Goal: Communication & Community: Answer question/provide support

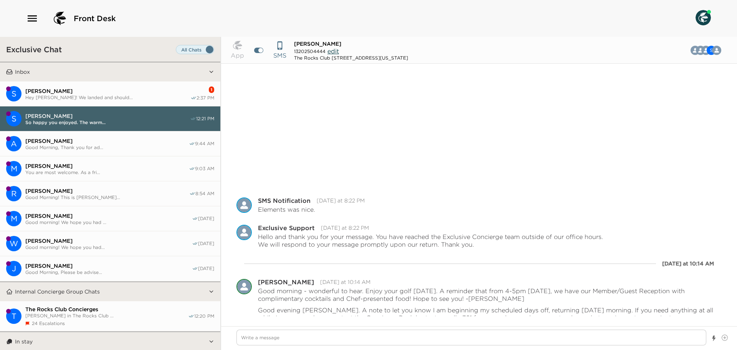
scroll to position [131, 0]
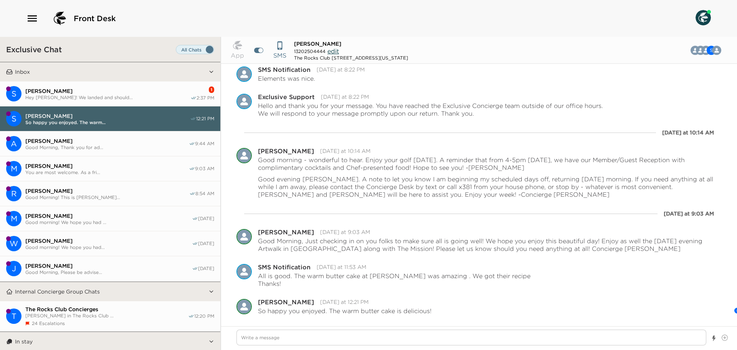
click at [101, 98] on span "Hey [PERSON_NAME]! We landed and should..." at bounding box center [107, 97] width 165 height 6
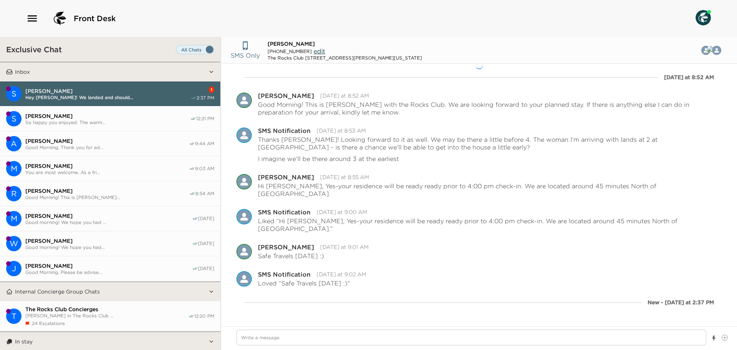
scroll to position [3, 0]
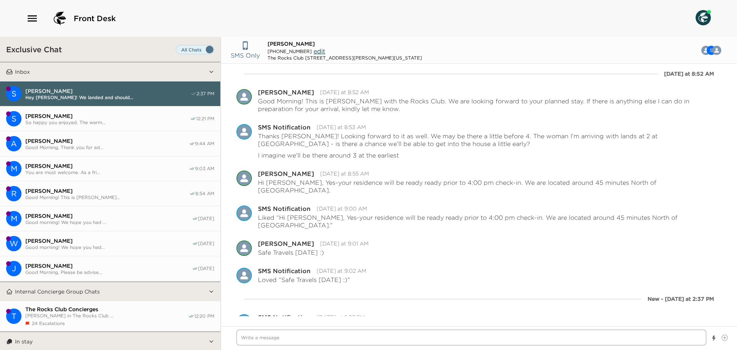
click at [278, 333] on textarea "Write a message" at bounding box center [472, 338] width 470 height 16
type textarea "x"
type textarea "H"
type textarea "x"
type textarea "HI"
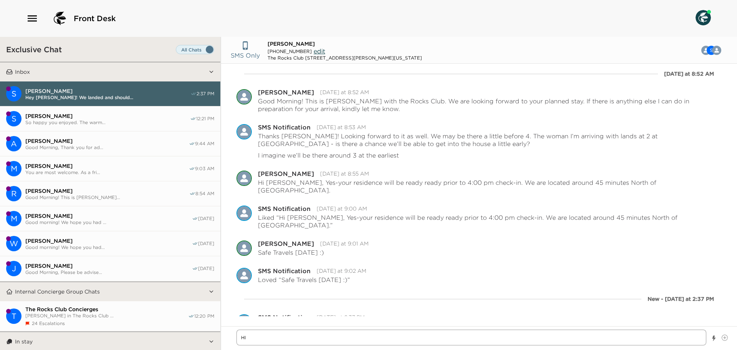
type textarea "x"
type textarea "HI"
type textarea "x"
type textarea "HI"
type textarea "x"
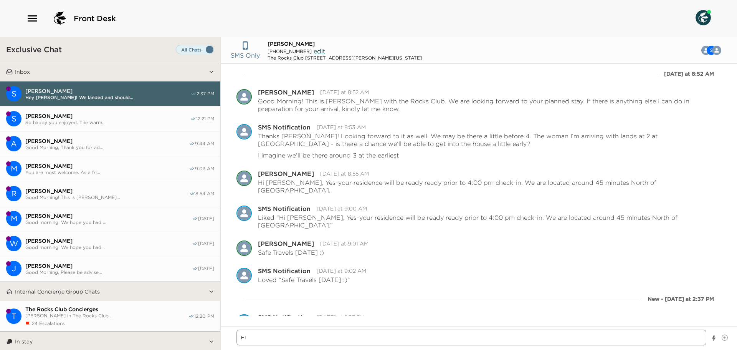
type textarea "H"
type textarea "x"
type textarea "Hi"
type textarea "x"
type textarea "Hi"
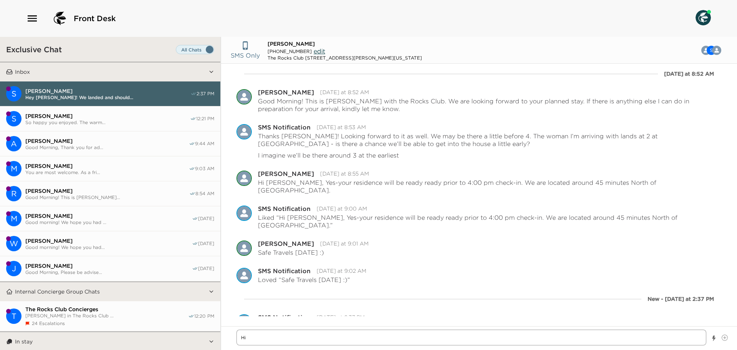
type textarea "x"
type textarea "Hi S"
type textarea "x"
type textarea "Hi St"
type textarea "x"
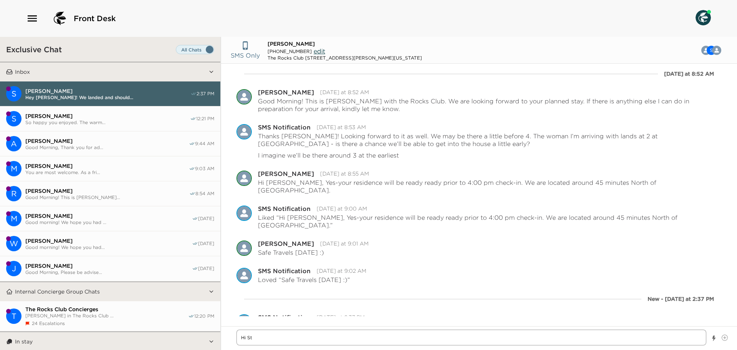
type textarea "Hi Ste"
type textarea "x"
type textarea "Hi Step"
type textarea "x"
type textarea "Hi [PERSON_NAME]"
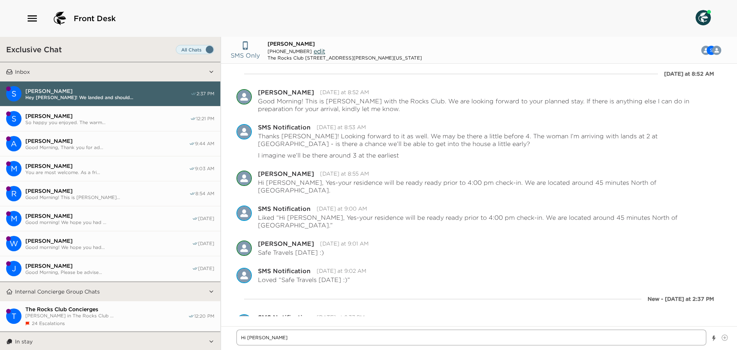
type textarea "x"
type textarea "Hi [PERSON_NAME]"
type textarea "x"
type textarea "Hi [PERSON_NAME]"
type textarea "x"
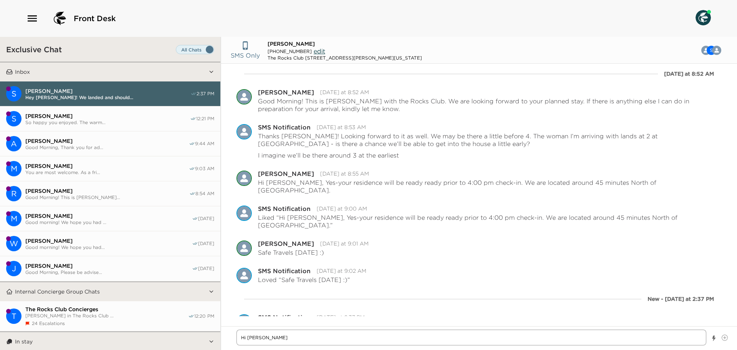
type textarea "Hi [PERSON_NAME]"
type textarea "x"
type textarea "Hi [PERSON_NAME]"
type textarea "x"
type textarea "Hi [PERSON_NAME],"
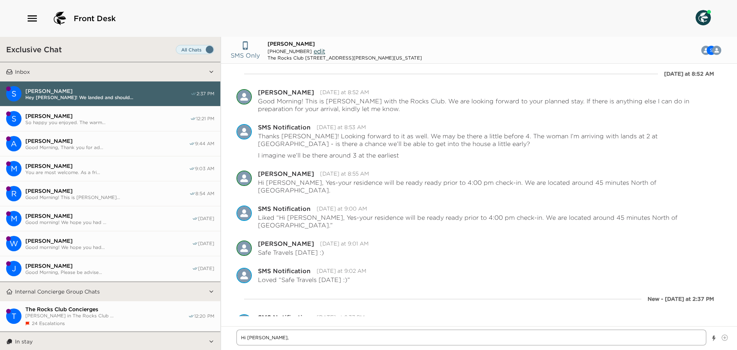
type textarea "x"
type textarea "Hi [PERSON_NAME],"
type textarea "x"
type textarea "Hi [PERSON_NAME], W"
type textarea "x"
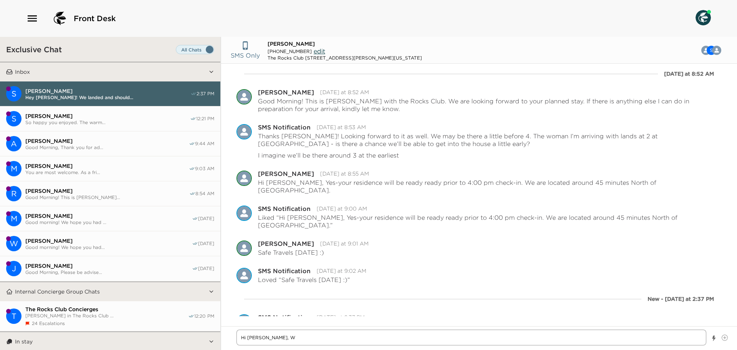
type textarea "Hi [PERSON_NAME], We"
type textarea "x"
type textarea "Hi [PERSON_NAME], Wel"
type textarea "x"
type textarea "Hi [PERSON_NAME], [PERSON_NAME]"
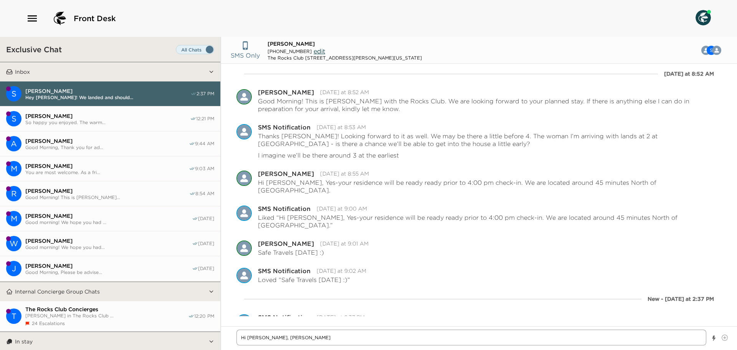
type textarea "x"
type textarea "Hi [PERSON_NAME], Welco"
type textarea "x"
type textarea "Hi [PERSON_NAME], Welcom"
type textarea "x"
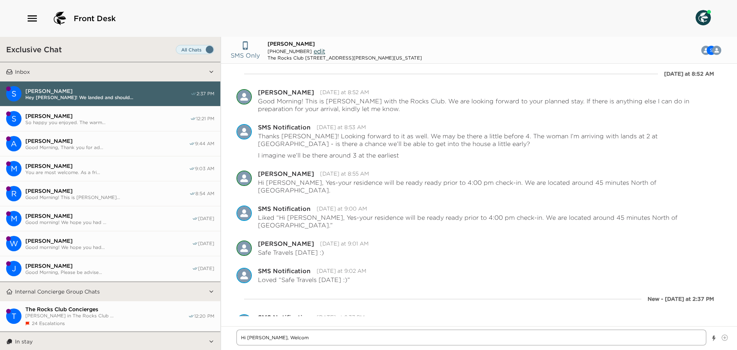
type textarea "Hi [PERSON_NAME], Welcome"
type textarea "x"
type textarea "Hi [PERSON_NAME], Welcom"
type textarea "x"
type textarea "Hi [PERSON_NAME], Welco"
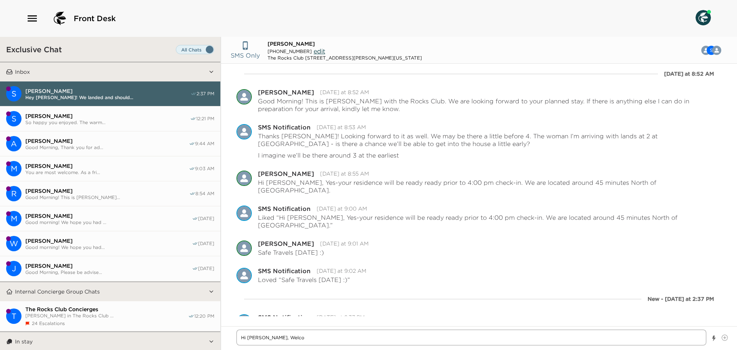
type textarea "x"
type textarea "Hi [PERSON_NAME], Welcom"
type textarea "x"
type textarea "Hi [PERSON_NAME], Welcome"
type textarea "x"
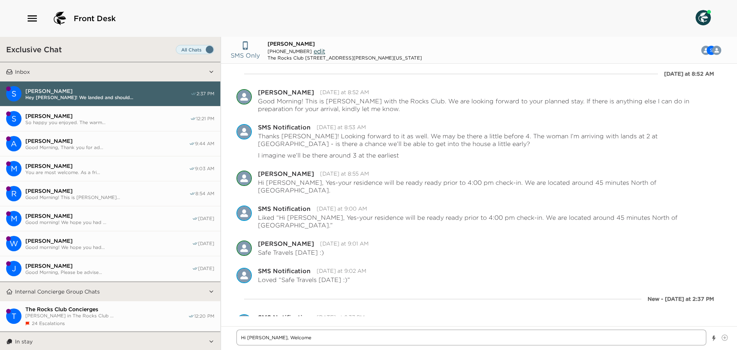
type textarea "Hi [PERSON_NAME], Welcome"
type textarea "x"
type textarea "Hi [PERSON_NAME], Welcome t"
type textarea "x"
type textarea "Hi [PERSON_NAME], Welcome to"
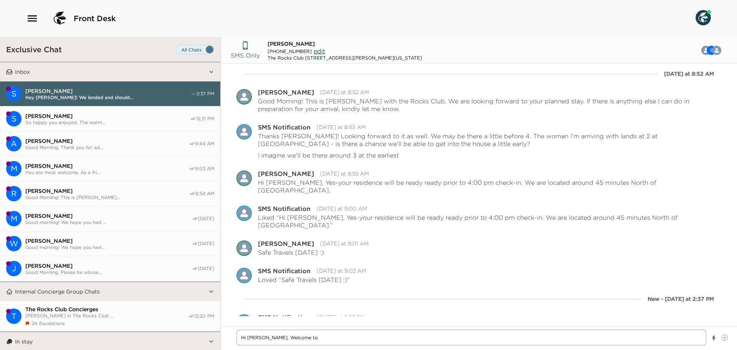
type textarea "x"
type textarea "Hi [PERSON_NAME], Welcome to"
type textarea "x"
type textarea "Hi [PERSON_NAME], Welcome to Ph"
type textarea "x"
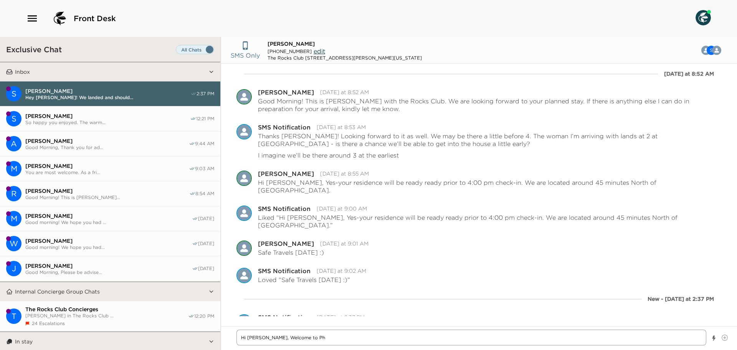
type textarea "Hi [PERSON_NAME], Welcome to Pho"
type textarea "x"
type textarea "Hi [PERSON_NAME], Welcome to Phoe"
type textarea "x"
type textarea "Hi [PERSON_NAME], Welcome to Phoen"
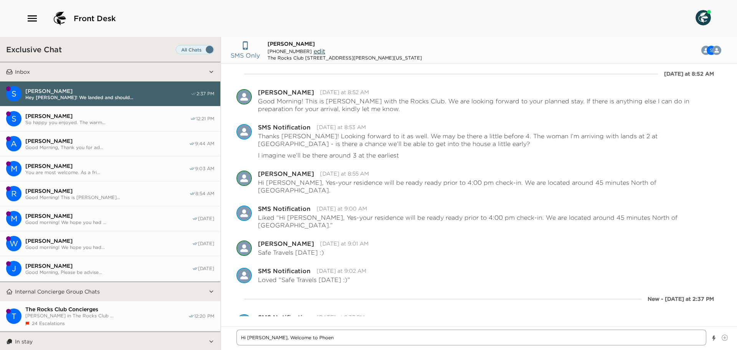
type textarea "x"
type textarea "Hi [PERSON_NAME], Welcome to Phoeni"
type textarea "x"
type textarea "Hi [PERSON_NAME], Welcome to [GEOGRAPHIC_DATA]"
type textarea "x"
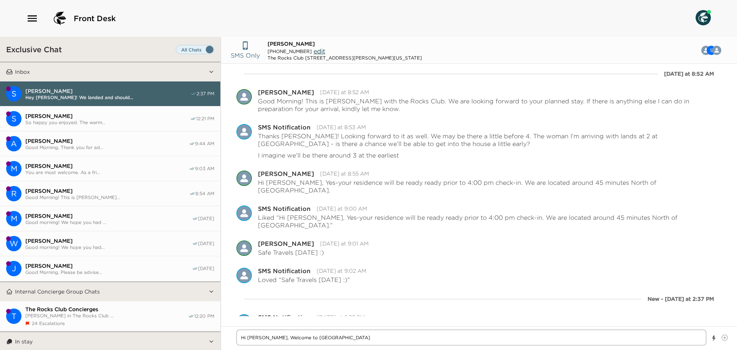
type textarea "Hi [PERSON_NAME], Welcome to [GEOGRAPHIC_DATA]/"
type textarea "x"
type textarea "Hi [PERSON_NAME], Welcome to [GEOGRAPHIC_DATA]/S"
type textarea "x"
type textarea "Hi [PERSON_NAME], Welcome to [GEOGRAPHIC_DATA]/Sc"
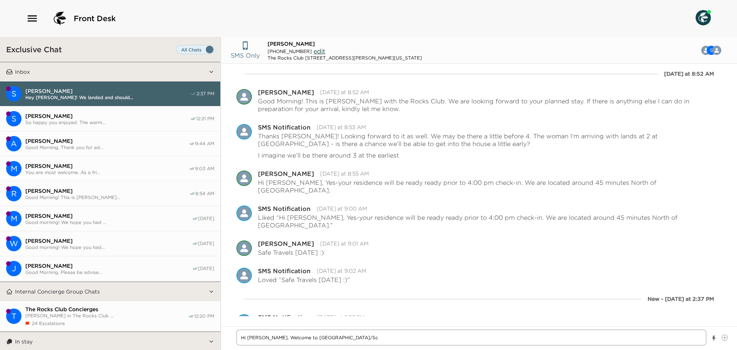
type textarea "x"
type textarea "Hi [PERSON_NAME], Welcome to [GEOGRAPHIC_DATA]/Sco"
type textarea "x"
type textarea "Hi [PERSON_NAME], Welcome to Phoenix/[PERSON_NAME]"
type textarea "x"
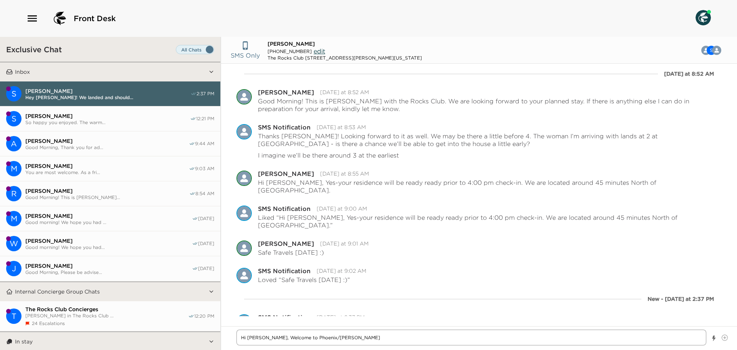
type textarea "Hi [PERSON_NAME], Welcome to [GEOGRAPHIC_DATA]/[PERSON_NAME]"
type textarea "x"
type textarea "Hi [PERSON_NAME], Welcome to [GEOGRAPHIC_DATA]/[PERSON_NAME]"
type textarea "x"
type textarea "Hi [PERSON_NAME], Welcome to [GEOGRAPHIC_DATA]/Scottsd"
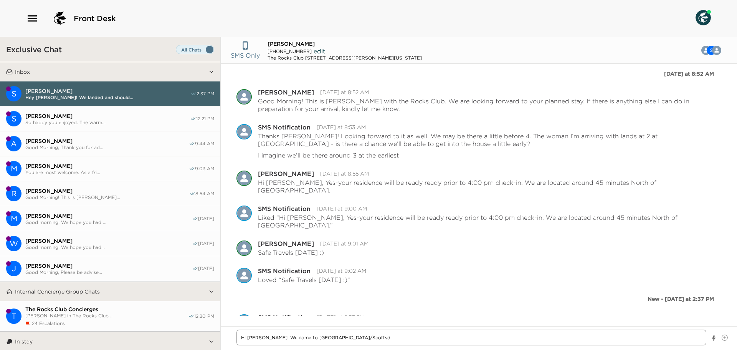
type textarea "x"
type textarea "Hi [PERSON_NAME], Welcome to [GEOGRAPHIC_DATA]/[GEOGRAPHIC_DATA]"
type textarea "x"
type textarea "Hi [PERSON_NAME], Welcome to [GEOGRAPHIC_DATA]/[GEOGRAPHIC_DATA]"
type textarea "x"
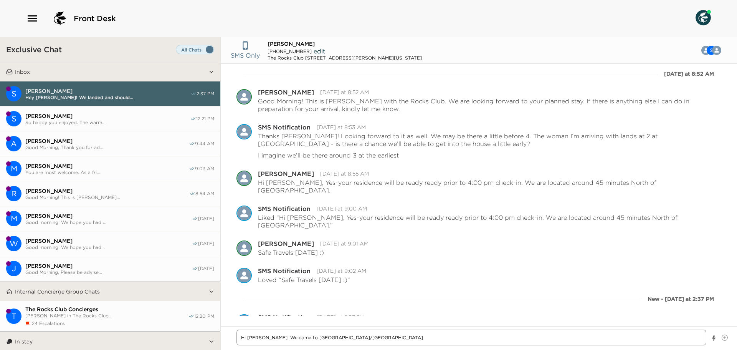
type textarea "Hi [PERSON_NAME], Welcome to [GEOGRAPHIC_DATA]/[GEOGRAPHIC_DATA]"
type textarea "x"
type textarea "Hi [PERSON_NAME], Welcome to [GEOGRAPHIC_DATA]/[GEOGRAPHIC_DATA]."
type textarea "x"
type textarea "Hi [PERSON_NAME], Welcome to [GEOGRAPHIC_DATA]/[GEOGRAPHIC_DATA]."
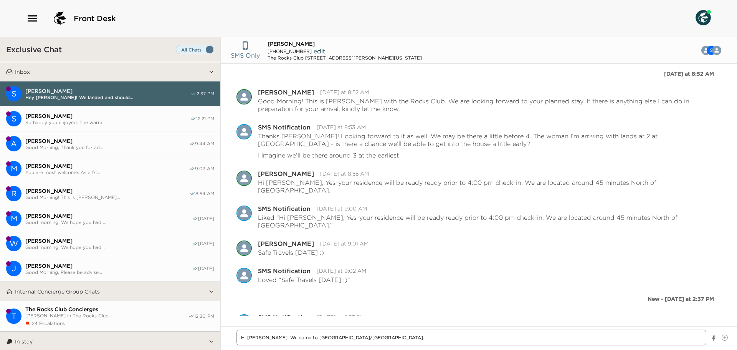
type textarea "x"
type textarea "Hi [PERSON_NAME], Welcome to [GEOGRAPHIC_DATA]/[GEOGRAPHIC_DATA]. P"
type textarea "x"
type textarea "Hi [PERSON_NAME], Welcome to [GEOGRAPHIC_DATA]/[GEOGRAPHIC_DATA]. Pl"
type textarea "x"
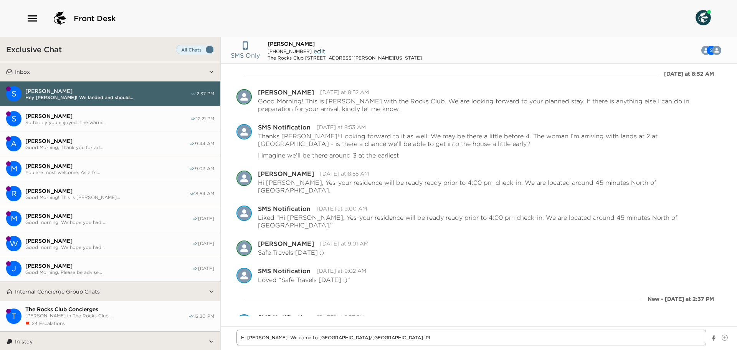
type textarea "Hi [PERSON_NAME], Welcome to [GEOGRAPHIC_DATA]/[GEOGRAPHIC_DATA]. Ple"
type textarea "x"
type textarea "Hi [PERSON_NAME], Welcome to [GEOGRAPHIC_DATA]/[GEOGRAPHIC_DATA]. Ples"
type textarea "x"
type textarea "Hi [PERSON_NAME], Welcome to [GEOGRAPHIC_DATA]/[GEOGRAPHIC_DATA]. [GEOGRAPHIC_D…"
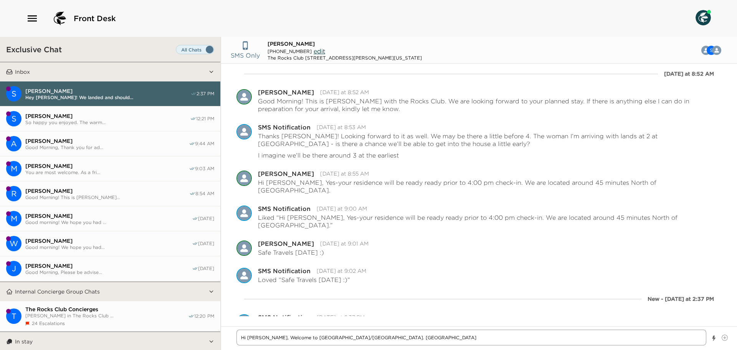
type textarea "x"
type textarea "Hi [PERSON_NAME], Welcome to [GEOGRAPHIC_DATA]/[GEOGRAPHIC_DATA]. Ples"
type textarea "x"
type textarea "Hi [PERSON_NAME], Welcome to [GEOGRAPHIC_DATA]/[GEOGRAPHIC_DATA]. Ple"
type textarea "x"
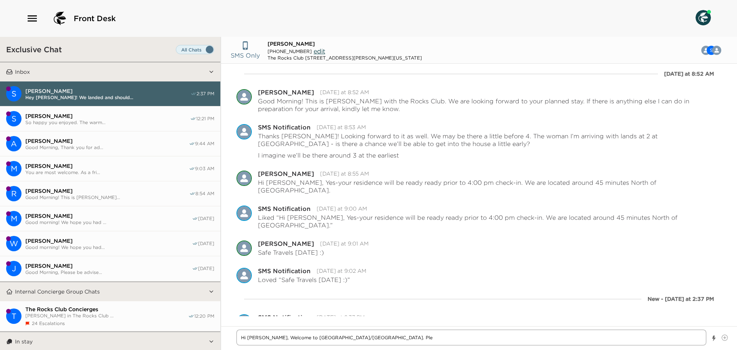
type textarea "Hi [PERSON_NAME], Welcome to [GEOGRAPHIC_DATA]/[GEOGRAPHIC_DATA]. [GEOGRAPHIC_D…"
type textarea "x"
type textarea "Hi [PERSON_NAME], Welcome to [GEOGRAPHIC_DATA]/[GEOGRAPHIC_DATA]. Pleas"
type textarea "x"
type textarea "Hi [PERSON_NAME], Welcome to [GEOGRAPHIC_DATA]/[GEOGRAPHIC_DATA]. Please"
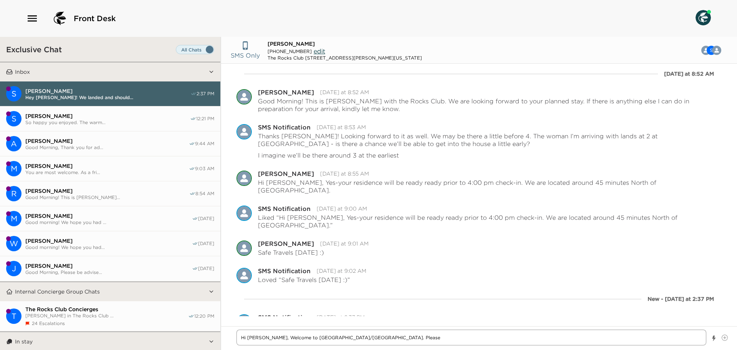
type textarea "x"
type textarea "Hi [PERSON_NAME], Welcome to [GEOGRAPHIC_DATA]/[GEOGRAPHIC_DATA]. Please"
type textarea "x"
type textarea "Hi [PERSON_NAME], Welcome to [GEOGRAPHIC_DATA]/[GEOGRAPHIC_DATA]. Please d"
type textarea "x"
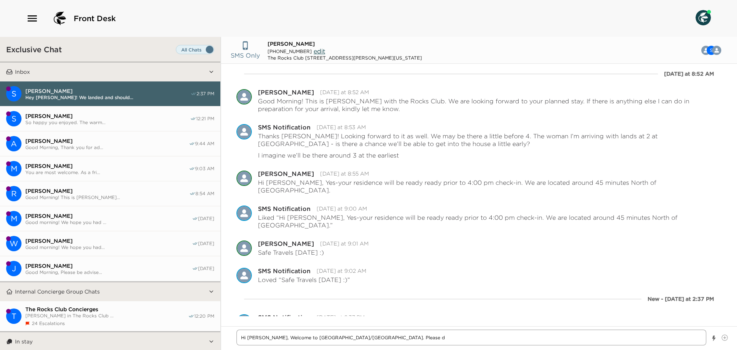
type textarea "Hi [PERSON_NAME], Welcome to [GEOGRAPHIC_DATA]/[GEOGRAPHIC_DATA]. Please dr"
type textarea "x"
type textarea "Hi [PERSON_NAME], Welcome to [GEOGRAPHIC_DATA]/[GEOGRAPHIC_DATA]. Please dri"
type textarea "x"
type textarea "Hi [PERSON_NAME], Welcome to [GEOGRAPHIC_DATA]/[GEOGRAPHIC_DATA]. Please driv"
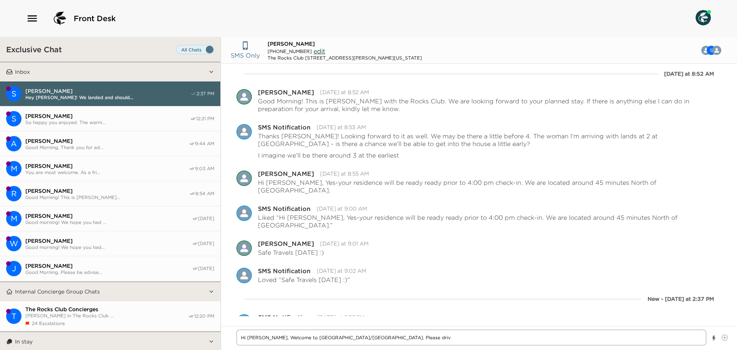
type textarea "x"
type textarea "Hi [PERSON_NAME], Welcome to [GEOGRAPHIC_DATA]/[GEOGRAPHIC_DATA]. Please drive"
type textarea "x"
type textarea "Hi [PERSON_NAME], Welcome to [GEOGRAPHIC_DATA]/[GEOGRAPHIC_DATA]. Please drive"
type textarea "x"
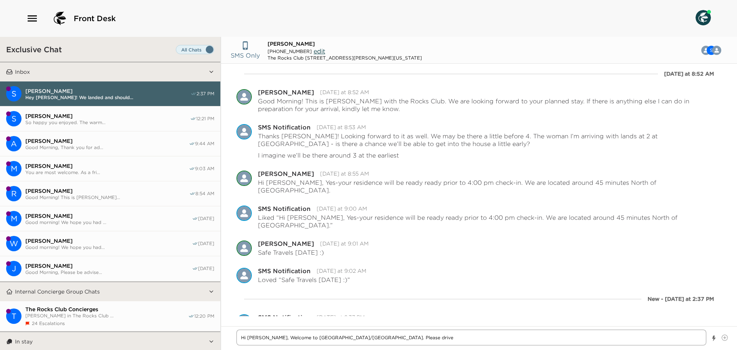
type textarea "Hi [PERSON_NAME], Welcome to [GEOGRAPHIC_DATA]/[GEOGRAPHIC_DATA]. Please drive s"
type textarea "x"
type textarea "Hi [PERSON_NAME], Welcome to [GEOGRAPHIC_DATA]/[GEOGRAPHIC_DATA]. Please drive …"
type textarea "x"
type textarea "Hi [PERSON_NAME], Welcome to [GEOGRAPHIC_DATA]/[GEOGRAPHIC_DATA]. Please drive …"
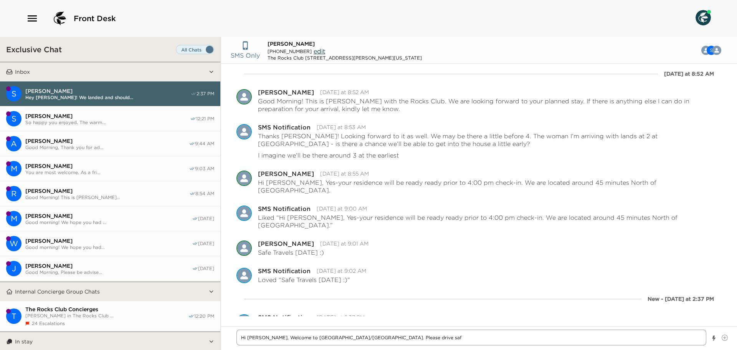
type textarea "x"
type textarea "Hi [PERSON_NAME], Welcome to [GEOGRAPHIC_DATA]/[GEOGRAPHIC_DATA]. Please drive …"
type textarea "x"
type textarea "Hi [PERSON_NAME], Welcome to [GEOGRAPHIC_DATA]/[GEOGRAPHIC_DATA]. Please drive …"
type textarea "x"
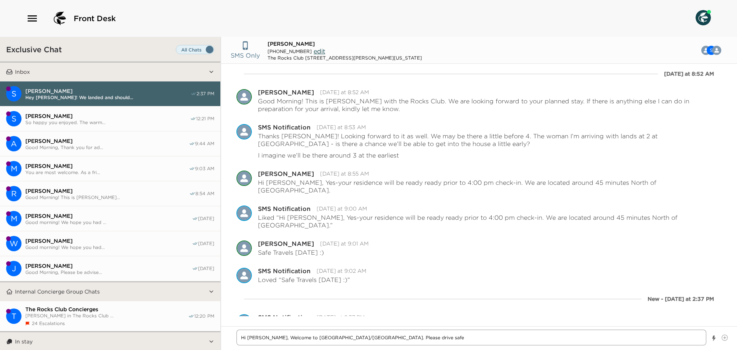
type textarea "Hi [PERSON_NAME], Welcome to [GEOGRAPHIC_DATA]/[GEOGRAPHIC_DATA]. Please drive …"
type textarea "x"
type textarea "Hi [PERSON_NAME], Welcome to [GEOGRAPHIC_DATA]/[GEOGRAPHIC_DATA]. Please drive …"
type textarea "x"
type textarea "Hi [PERSON_NAME], Welcome to [GEOGRAPHIC_DATA]/[GEOGRAPHIC_DATA]. Please drive …"
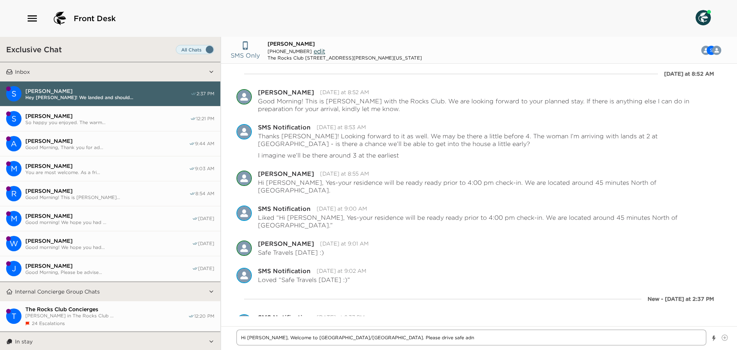
type textarea "x"
type textarea "Hi [PERSON_NAME], Welcome to [GEOGRAPHIC_DATA]/[GEOGRAPHIC_DATA]. Please drive …"
type textarea "x"
type textarea "Hi [PERSON_NAME], Welcome to [GEOGRAPHIC_DATA]/[GEOGRAPHIC_DATA]. Please drive …"
type textarea "x"
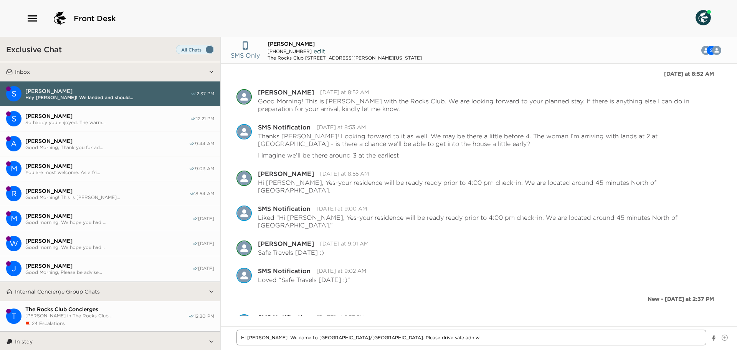
type textarea "Hi [PERSON_NAME], Welcome to [GEOGRAPHIC_DATA]/[GEOGRAPHIC_DATA]. Please drive …"
type textarea "x"
type textarea "Hi [PERSON_NAME], Welcome to [GEOGRAPHIC_DATA]/[GEOGRAPHIC_DATA]. Please drive …"
type textarea "x"
type textarea "Hi [PERSON_NAME], Welcome to [GEOGRAPHIC_DATA]/[GEOGRAPHIC_DATA]. Please drive …"
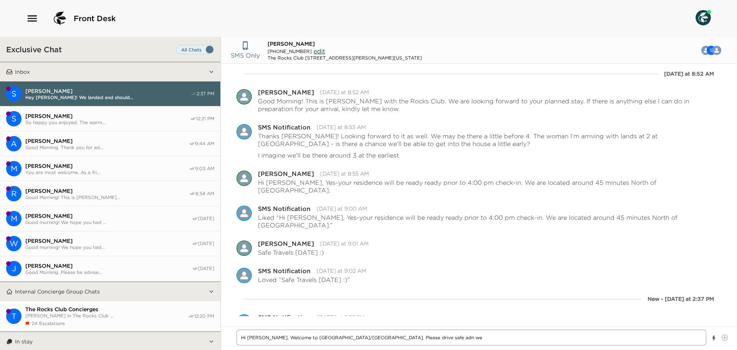
type textarea "x"
type textarea "Hi [PERSON_NAME], Welcome to [GEOGRAPHIC_DATA]/[GEOGRAPHIC_DATA]. Please drive …"
type textarea "x"
type textarea "Hi [PERSON_NAME], Welcome to [GEOGRAPHIC_DATA]/[GEOGRAPHIC_DATA]. Please drive …"
type textarea "x"
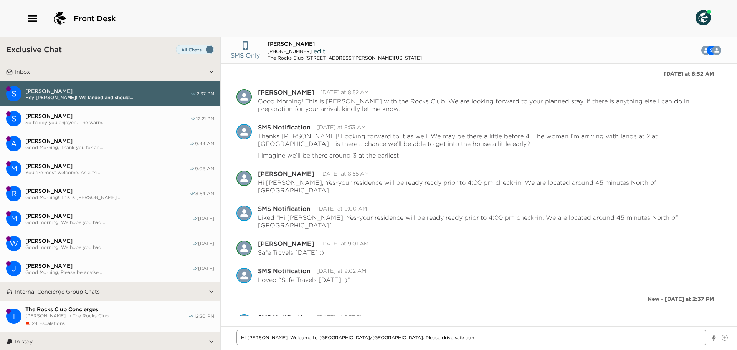
type textarea "Hi [PERSON_NAME], Welcome to [GEOGRAPHIC_DATA]/[GEOGRAPHIC_DATA]. Please drive …"
type textarea "x"
type textarea "Hi [PERSON_NAME], Welcome to [GEOGRAPHIC_DATA]/[GEOGRAPHIC_DATA]. Please drive …"
type textarea "x"
type textarea "Hi [PERSON_NAME], Welcome to [GEOGRAPHIC_DATA]/[GEOGRAPHIC_DATA]. Please drive …"
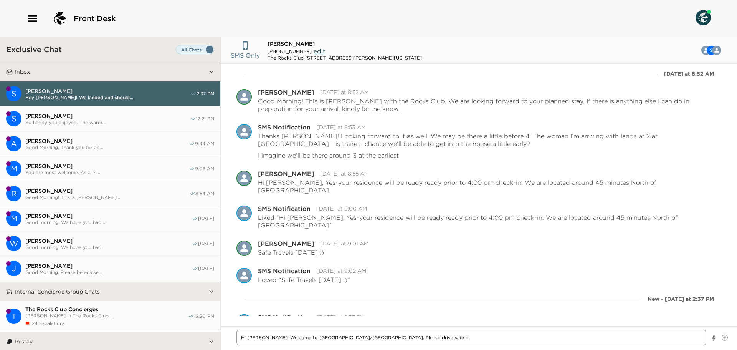
type textarea "x"
type textarea "Hi [PERSON_NAME], Welcome to [GEOGRAPHIC_DATA]/[GEOGRAPHIC_DATA]. Please drive …"
type textarea "x"
type textarea "Hi [PERSON_NAME], Welcome to [GEOGRAPHIC_DATA]/[GEOGRAPHIC_DATA]. Please drive …"
type textarea "x"
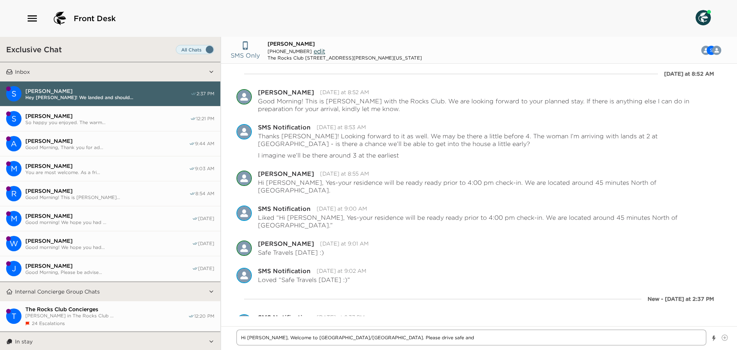
type textarea "Hi [PERSON_NAME], Welcome to [GEOGRAPHIC_DATA]/[GEOGRAPHIC_DATA]. Please drive …"
type textarea "x"
type textarea "Hi [PERSON_NAME], Welcome to [GEOGRAPHIC_DATA]/[GEOGRAPHIC_DATA]. Please drive …"
type textarea "x"
type textarea "Hi [PERSON_NAME], Welcome to [GEOGRAPHIC_DATA]/[GEOGRAPHIC_DATA]. Please drive …"
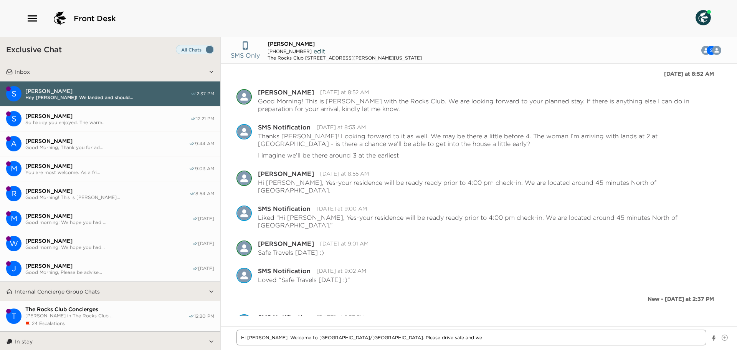
type textarea "x"
type textarea "Hi [PERSON_NAME], Welcome to [GEOGRAPHIC_DATA]/[GEOGRAPHIC_DATA]. Please drive …"
type textarea "x"
type textarea "Hi [PERSON_NAME], Welcome to [GEOGRAPHIC_DATA]/[GEOGRAPHIC_DATA]. Please drive …"
type textarea "x"
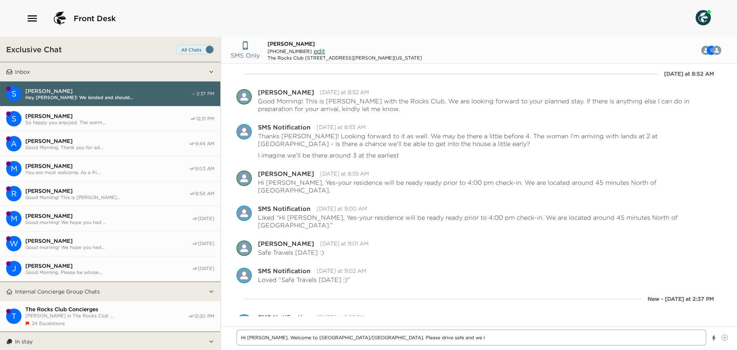
type textarea "Hi [PERSON_NAME], Welcome to [GEOGRAPHIC_DATA]/[GEOGRAPHIC_DATA]. Please drive …"
type textarea "x"
type textarea "Hi [PERSON_NAME], Welcome to [GEOGRAPHIC_DATA]/[GEOGRAPHIC_DATA]. Please drive …"
type textarea "x"
type textarea "Hi [PERSON_NAME], Welcome to [GEOGRAPHIC_DATA]/[GEOGRAPHIC_DATA]. Please drive …"
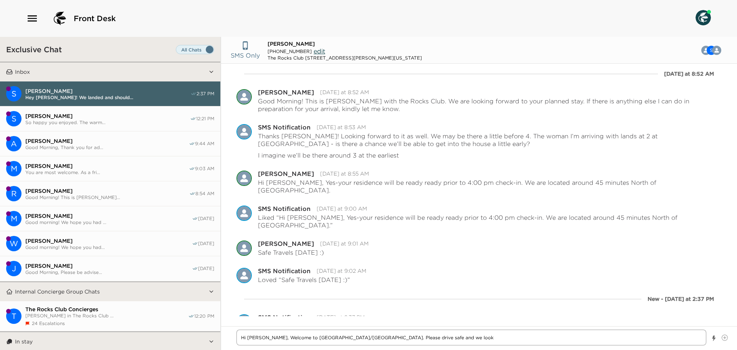
type textarea "x"
type textarea "Hi [PERSON_NAME], Welcome to [GEOGRAPHIC_DATA]/[GEOGRAPHIC_DATA]. Please drive …"
type textarea "x"
type textarea "Hi [PERSON_NAME], Welcome to [GEOGRAPHIC_DATA]/[GEOGRAPHIC_DATA]. Please drive …"
type textarea "x"
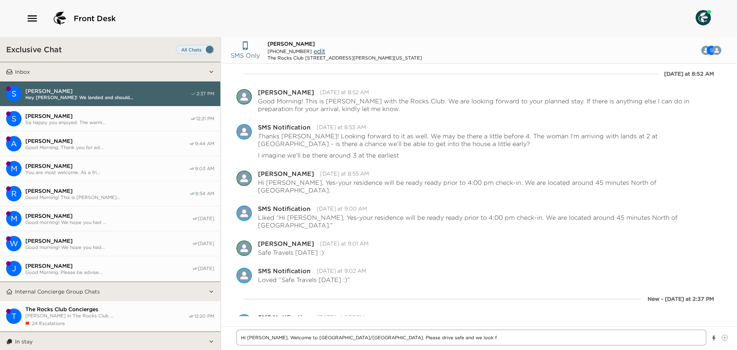
type textarea "Hi [PERSON_NAME], Welcome to [GEOGRAPHIC_DATA]/[GEOGRAPHIC_DATA]. Please drive …"
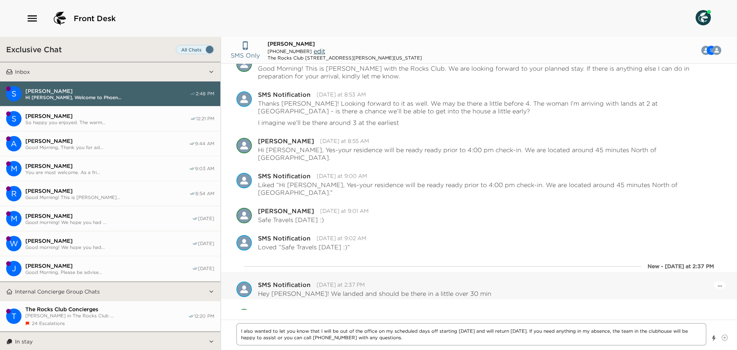
scroll to position [37, 0]
click at [397, 338] on textarea "I also wanted to let you know that I will be out of the office on my scheduled …" at bounding box center [472, 334] width 470 height 22
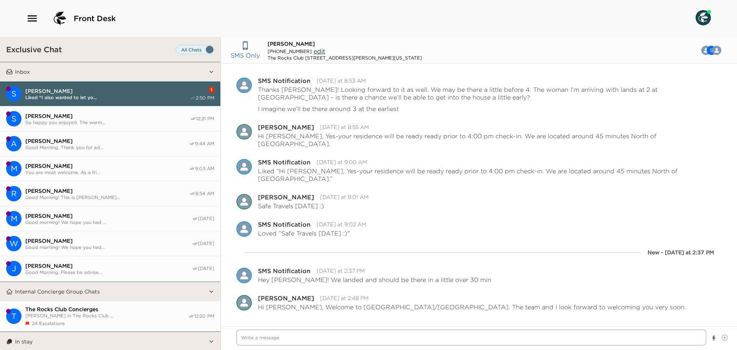
scroll to position [85, 0]
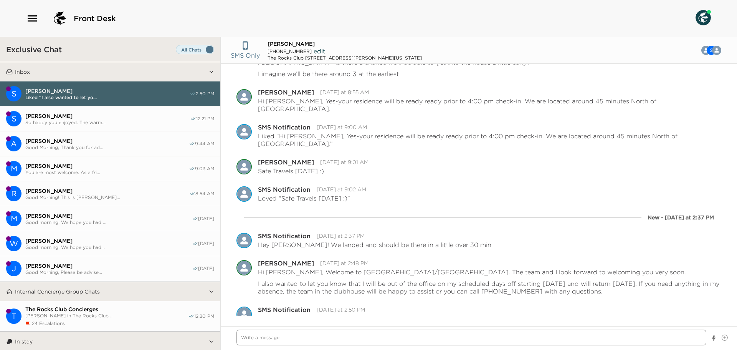
click at [338, 337] on textarea "Write a message" at bounding box center [472, 338] width 470 height 16
click at [101, 138] on span "[PERSON_NAME]" at bounding box center [107, 141] width 164 height 7
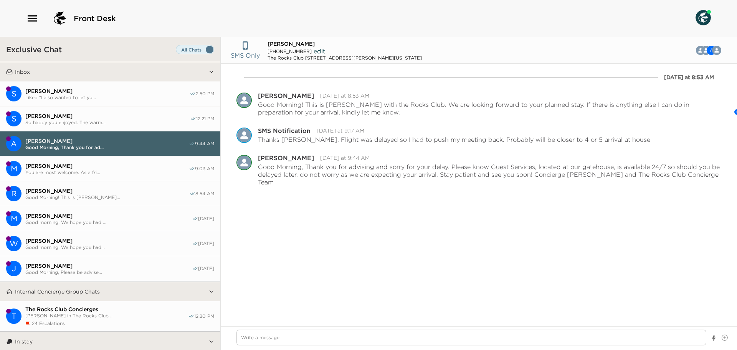
click at [99, 97] on span "Liked “I also wanted to let yo..." at bounding box center [107, 97] width 164 height 6
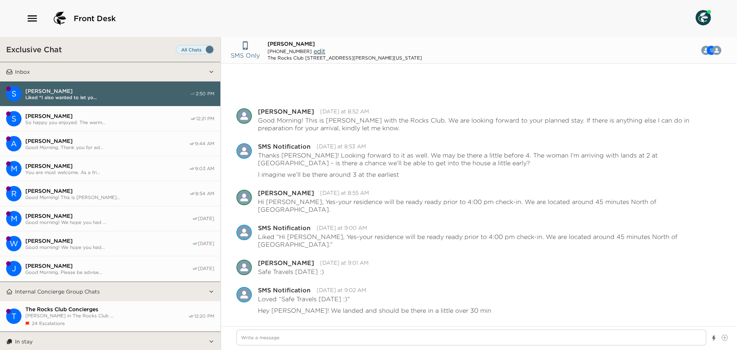
scroll to position [66, 0]
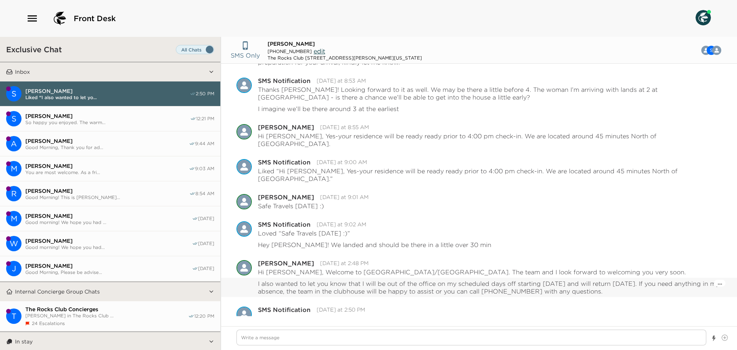
drag, startPoint x: 628, startPoint y: 274, endPoint x: 246, endPoint y: 267, distance: 381.9
click at [246, 280] on div "Pause Escalation Edit Message Delete I also wanted to let you know that I will …" at bounding box center [479, 287] width 485 height 15
copy p "I also wanted to let you know that I will be out of the office on my scheduled …"
click at [87, 196] on span "Good Morning! This is [PERSON_NAME]..." at bounding box center [107, 197] width 164 height 6
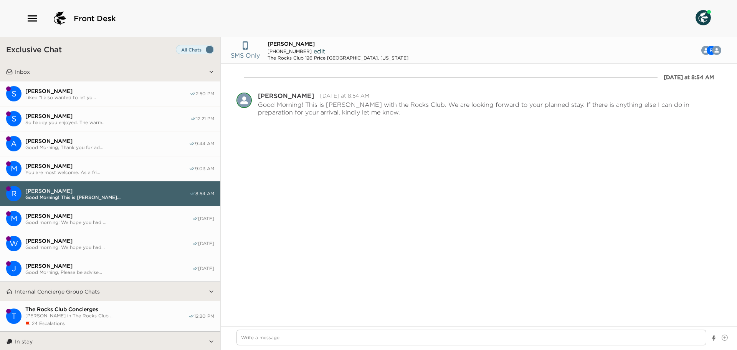
click at [54, 148] on span "Good Morning, Thank you for ad..." at bounding box center [107, 147] width 164 height 6
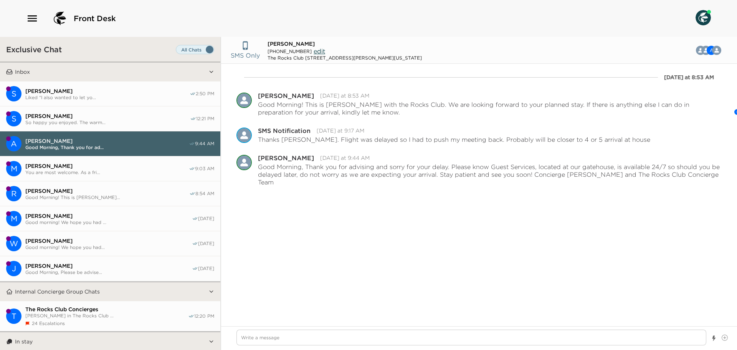
click at [71, 197] on span "Good Morning! This is [PERSON_NAME]..." at bounding box center [107, 197] width 164 height 6
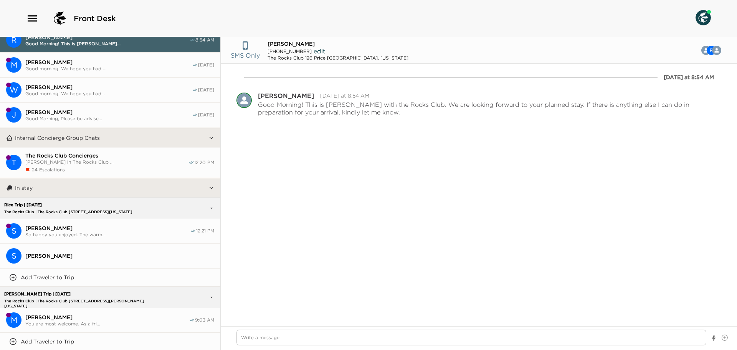
scroll to position [307, 0]
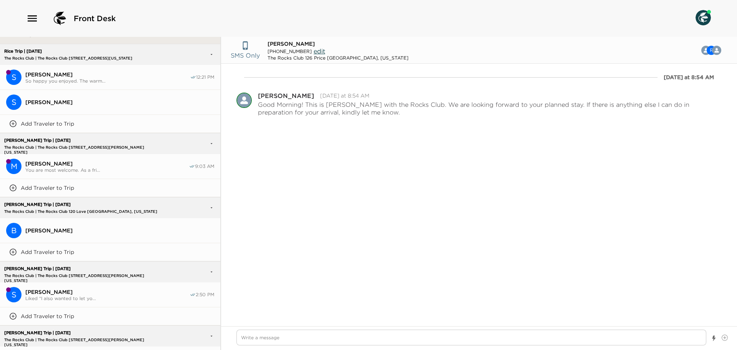
click at [91, 167] on span "You are most welcome. As a fri..." at bounding box center [107, 170] width 164 height 6
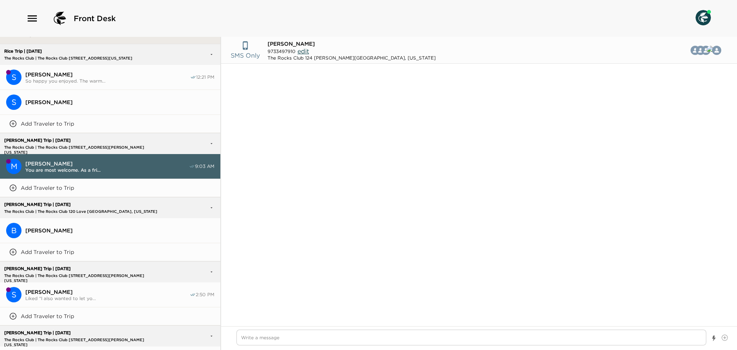
scroll to position [614, 0]
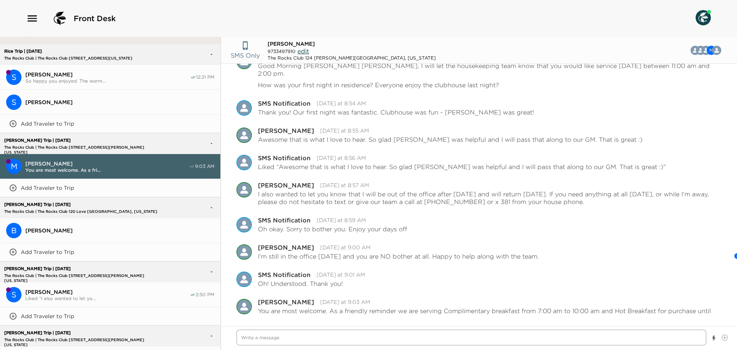
click at [264, 341] on textarea "Write a message" at bounding box center [472, 338] width 470 height 16
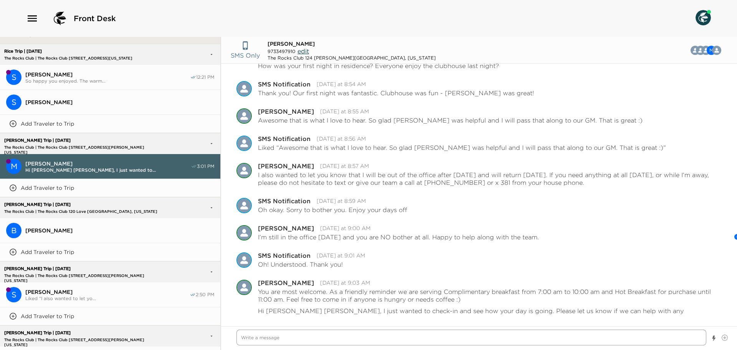
click at [246, 342] on textarea "Write a message" at bounding box center [472, 338] width 470 height 16
